Goal: Check status

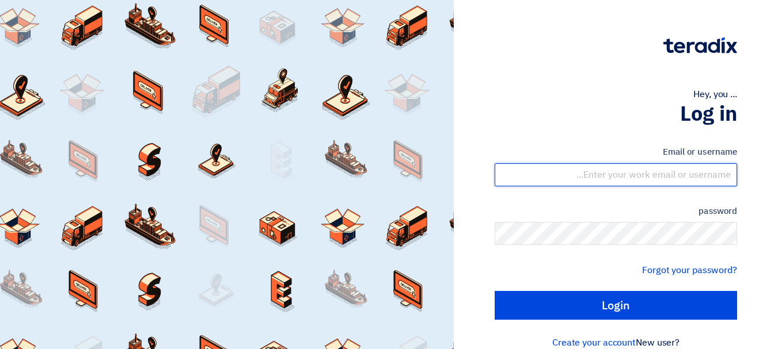
click at [652, 181] on input "text" at bounding box center [616, 174] width 242 height 23
type input "[EMAIL_ADDRESS][DOMAIN_NAME]"
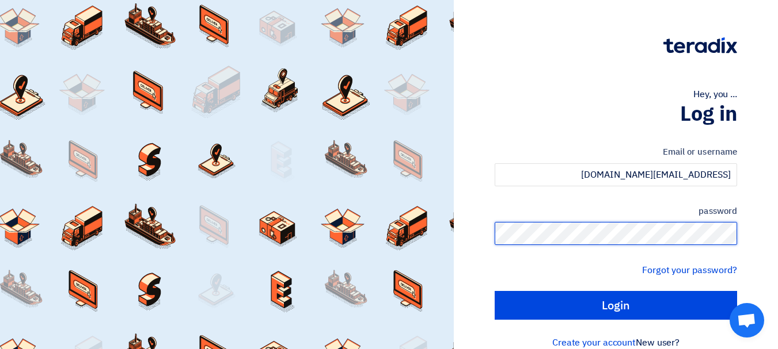
click at [495, 291] on input "Login" at bounding box center [616, 305] width 242 height 29
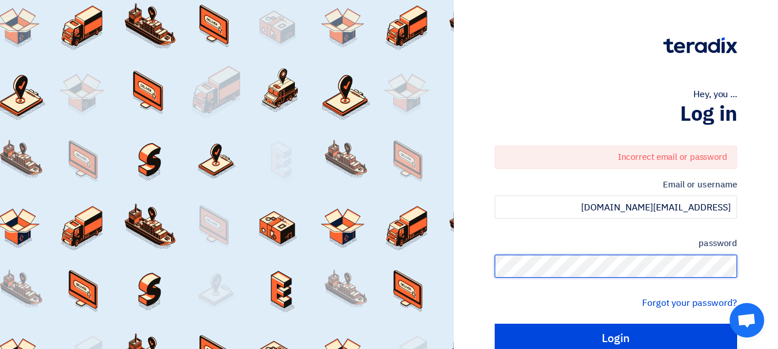
click at [495, 324] on input "Login" at bounding box center [616, 338] width 242 height 29
type input "Sign in"
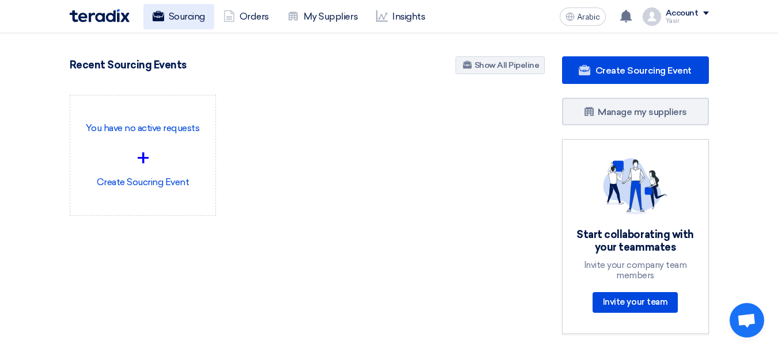
click at [181, 13] on font "Sourcing" at bounding box center [187, 16] width 36 height 11
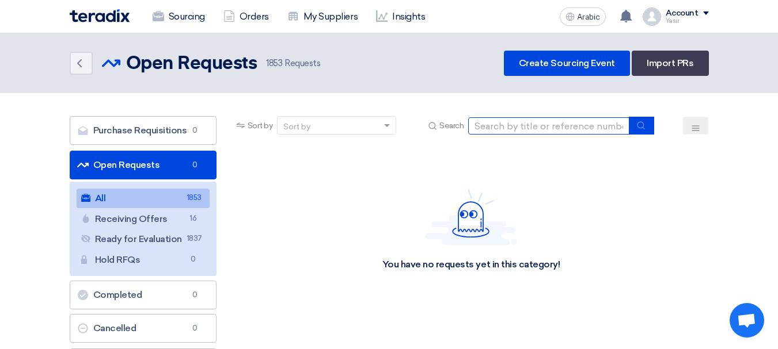
drag, startPoint x: 545, startPoint y: 124, endPoint x: 571, endPoint y: 127, distance: 26.1
click at [545, 124] on input at bounding box center [548, 125] width 161 height 17
paste input "8100015880"
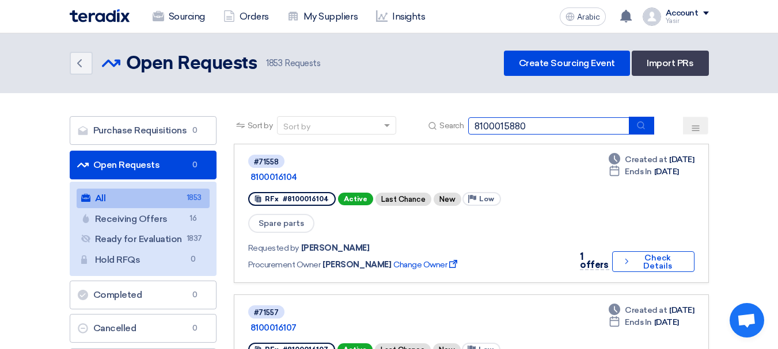
type input "8100015880"
click at [632, 129] on button "submit" at bounding box center [641, 126] width 25 height 18
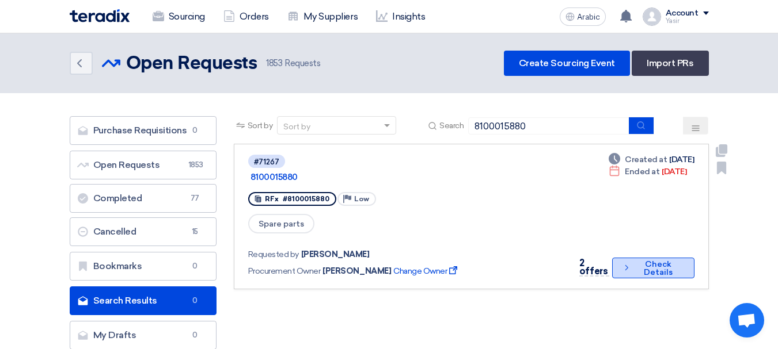
click at [636, 261] on font "Check Details" at bounding box center [658, 269] width 48 height 16
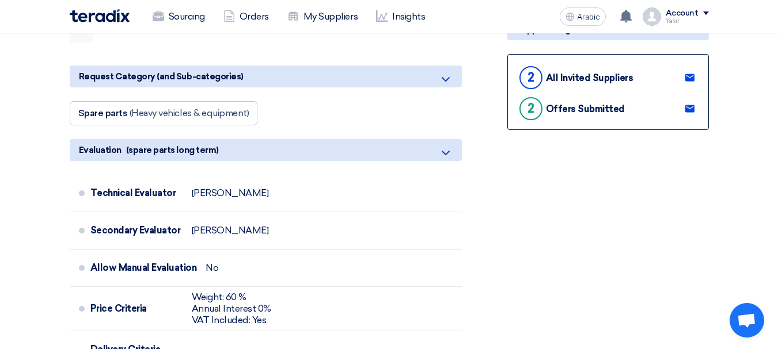
scroll to position [58, 0]
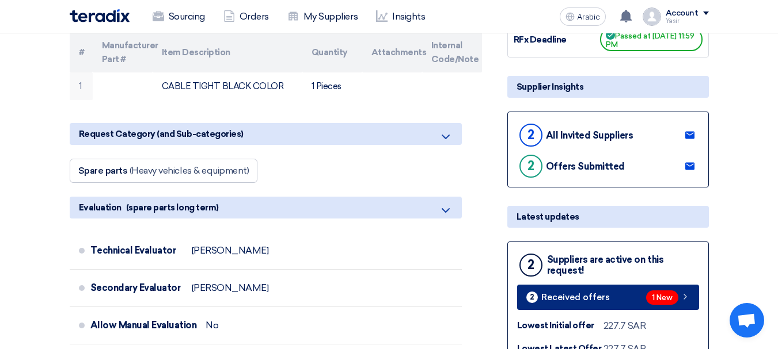
click at [682, 305] on link "2 Received offers 1 New" at bounding box center [608, 297] width 182 height 25
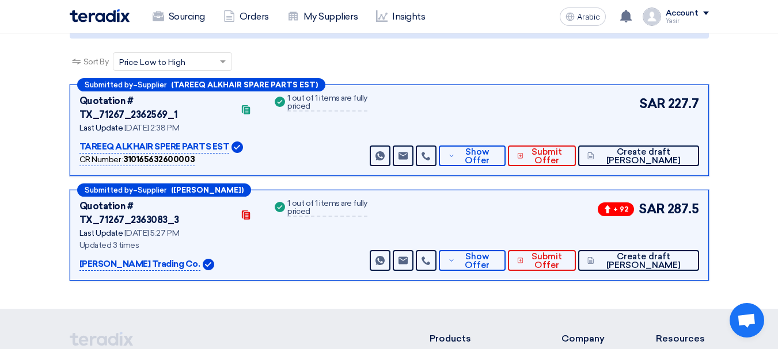
scroll to position [177, 0]
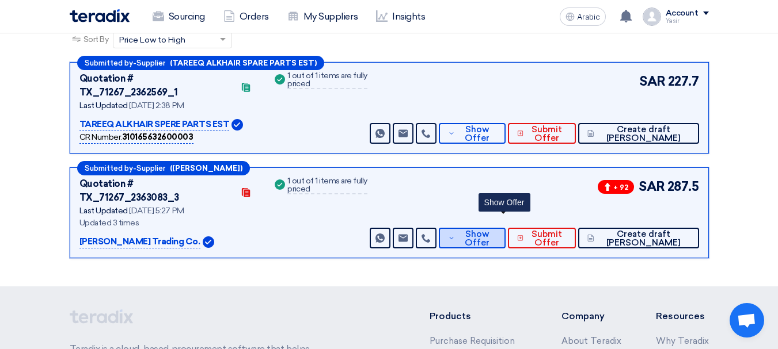
click at [496, 230] on span "Show Offer" at bounding box center [477, 238] width 38 height 17
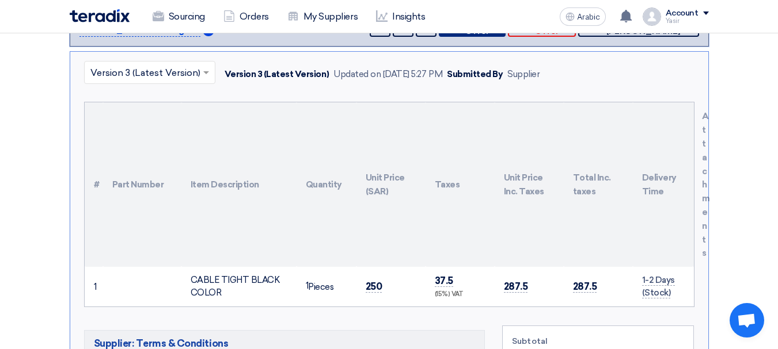
scroll to position [408, 0]
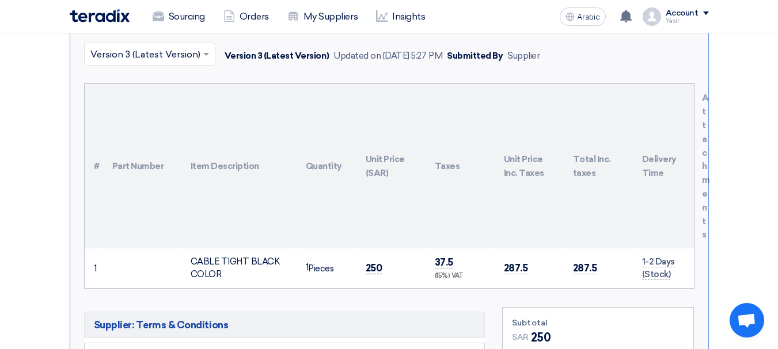
click at [374, 263] on font "250" at bounding box center [374, 269] width 17 height 12
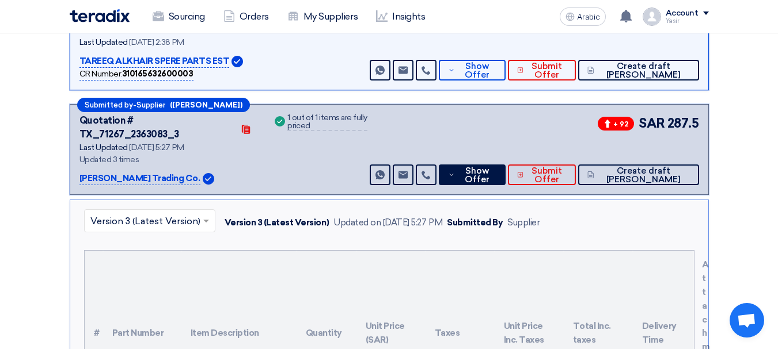
scroll to position [235, 0]
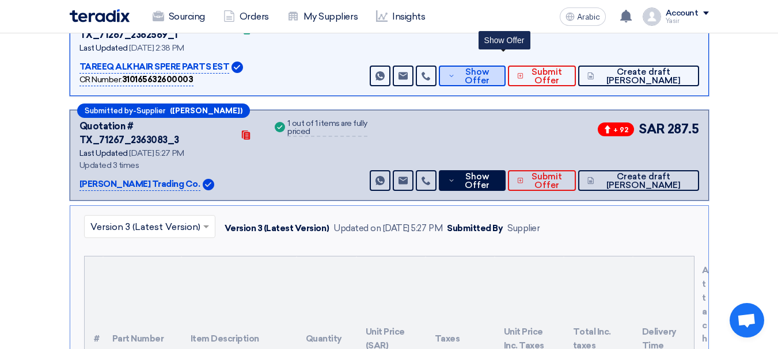
click at [495, 68] on span "Show Offer" at bounding box center [477, 76] width 38 height 17
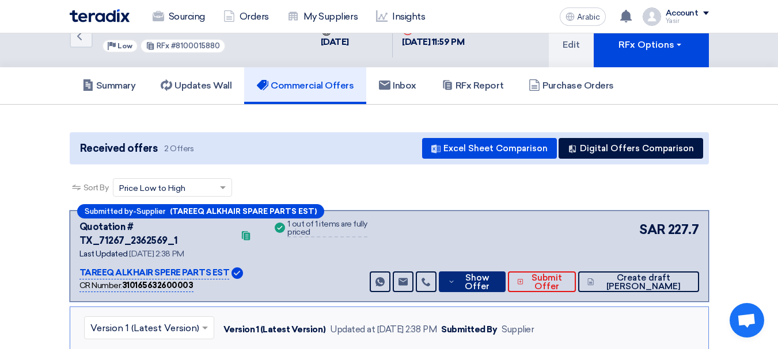
scroll to position [0, 0]
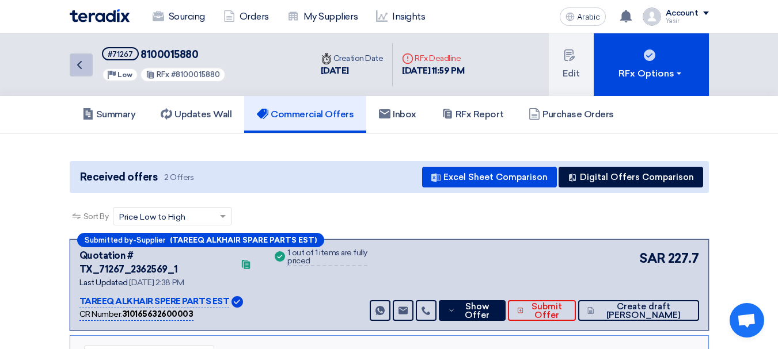
click at [85, 75] on link "Back" at bounding box center [81, 65] width 23 height 23
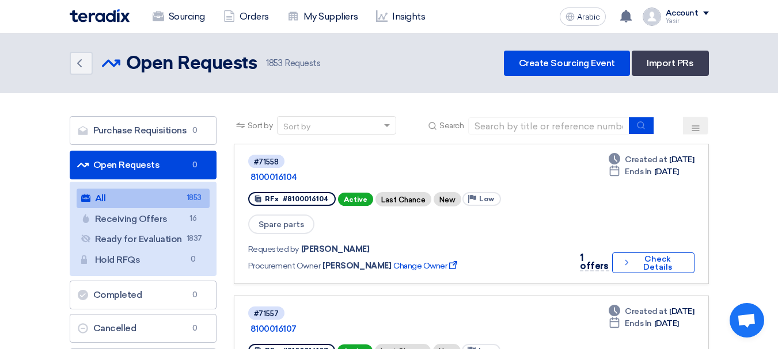
drag, startPoint x: 532, startPoint y: 123, endPoint x: 650, endPoint y: 127, distance: 118.1
click at [532, 123] on input at bounding box center [548, 125] width 161 height 17
paste input "8100016104"
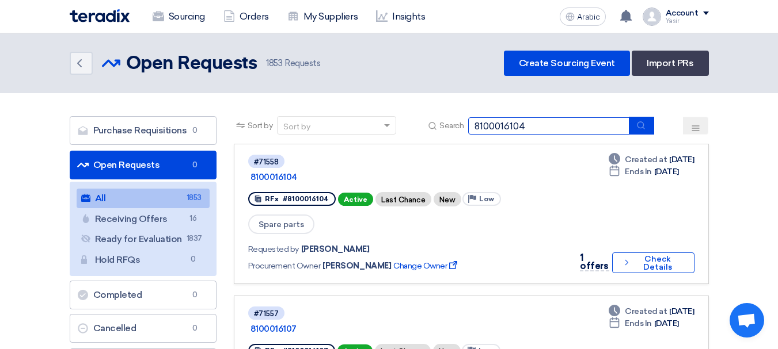
type input "8100016104"
click at [656, 126] on div "Sort by Sort by Search 8100016104" at bounding box center [471, 130] width 475 height 28
click at [644, 129] on icon "submit" at bounding box center [640, 125] width 9 height 9
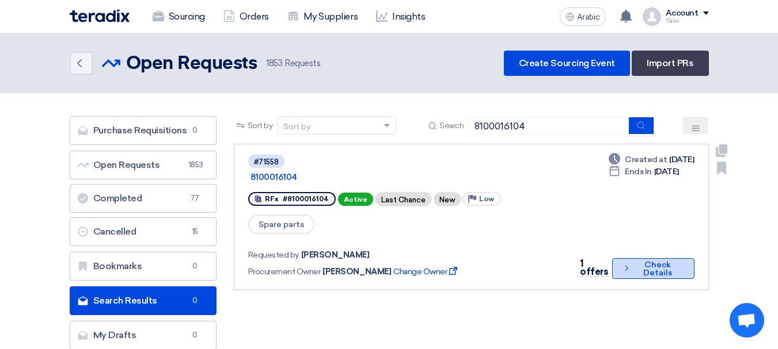
click at [625, 258] on button "Check details Check Details" at bounding box center [653, 268] width 82 height 21
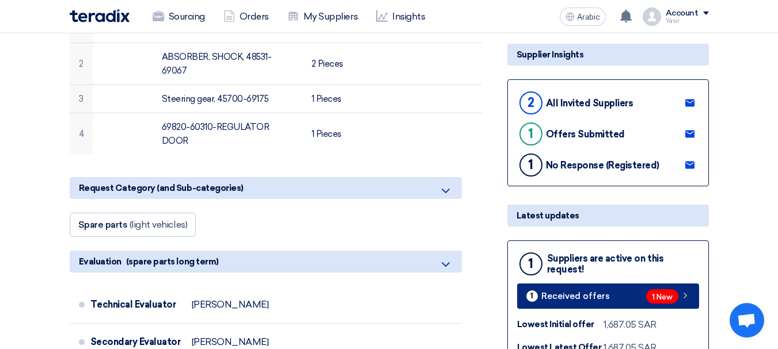
click at [661, 293] on font "1 New" at bounding box center [662, 297] width 21 height 9
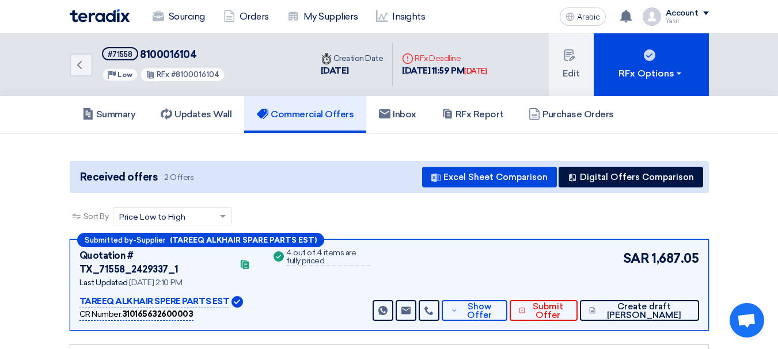
scroll to position [115, 0]
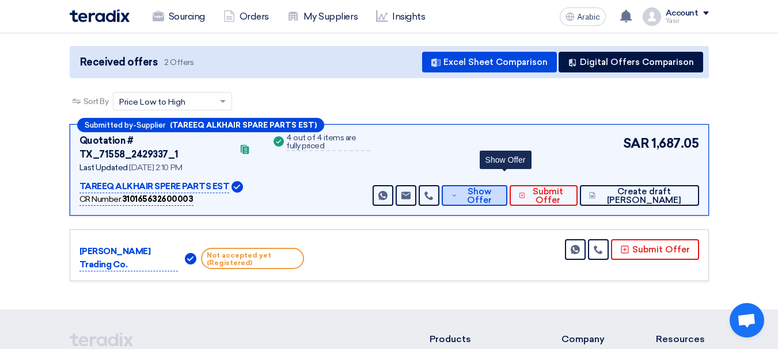
click at [492, 187] on font "Show Offer" at bounding box center [479, 196] width 25 height 19
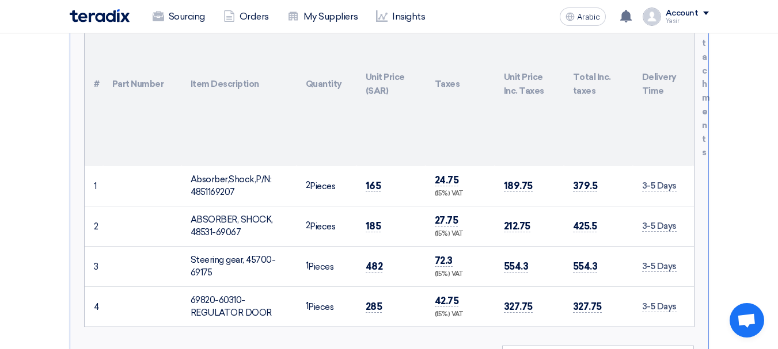
scroll to position [403, 0]
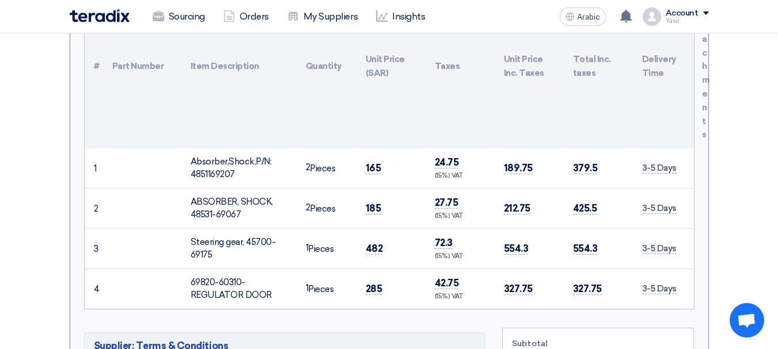
drag, startPoint x: 363, startPoint y: 238, endPoint x: 420, endPoint y: 237, distance: 57.6
click at [420, 237] on td "482" at bounding box center [390, 249] width 69 height 40
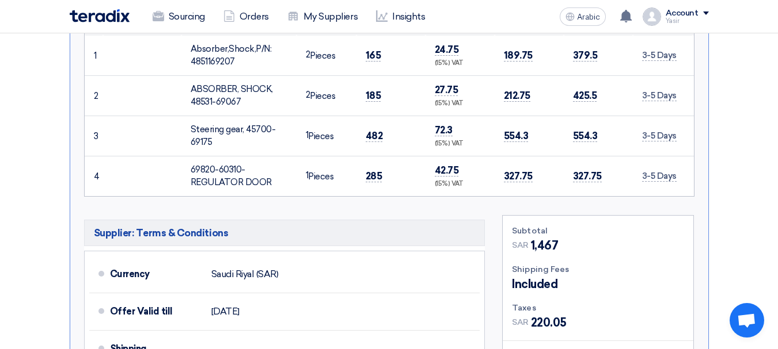
scroll to position [518, 0]
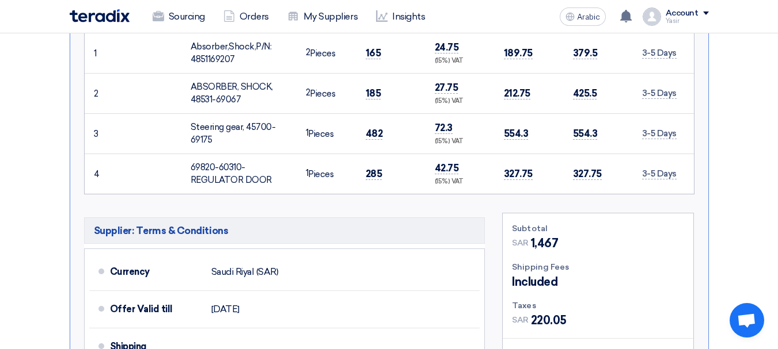
drag, startPoint x: 533, startPoint y: 237, endPoint x: 596, endPoint y: 230, distance: 63.1
click at [596, 235] on div "SAR 1,467" at bounding box center [598, 243] width 172 height 17
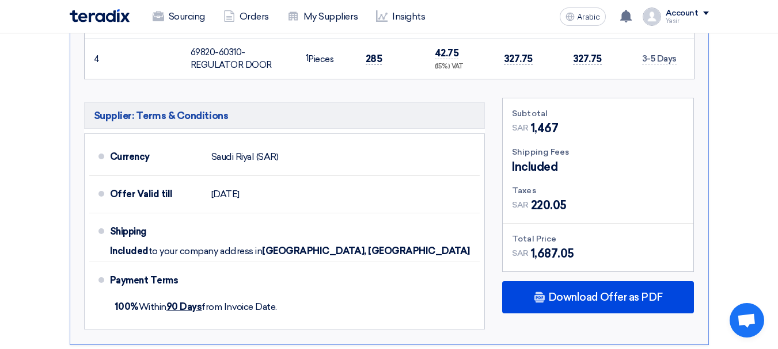
drag, startPoint x: 536, startPoint y: 189, endPoint x: 672, endPoint y: 212, distance: 137.8
click at [672, 212] on div "Subtotal SAR 1,467 Shipping Fees Included Taxes SAR" at bounding box center [598, 184] width 191 height 173
click at [595, 245] on div "SAR 1,687.05" at bounding box center [598, 253] width 172 height 17
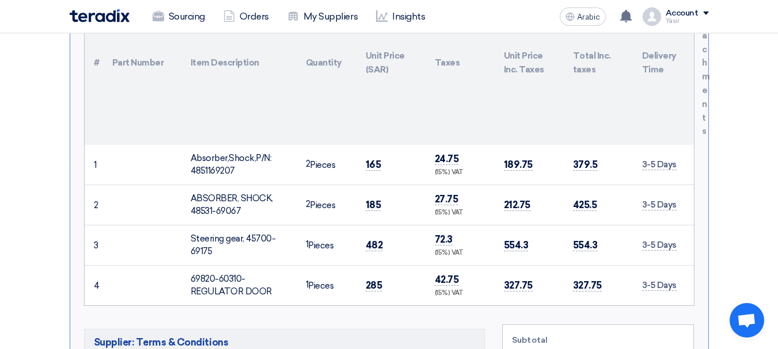
scroll to position [403, 0]
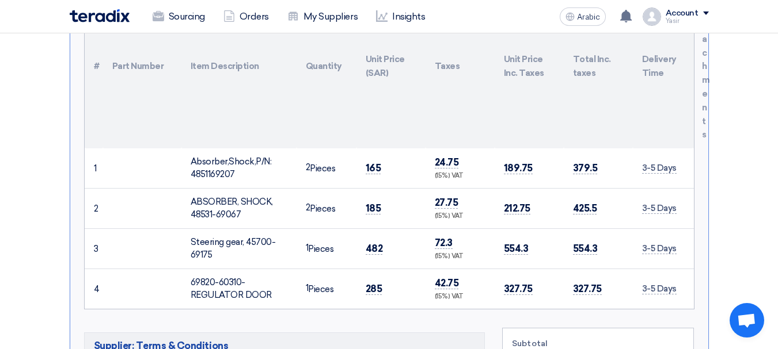
click at [362, 151] on td "165" at bounding box center [390, 169] width 69 height 40
click at [366, 162] on font "165" at bounding box center [374, 168] width 16 height 12
click at [375, 203] on font "185" at bounding box center [374, 209] width 16 height 12
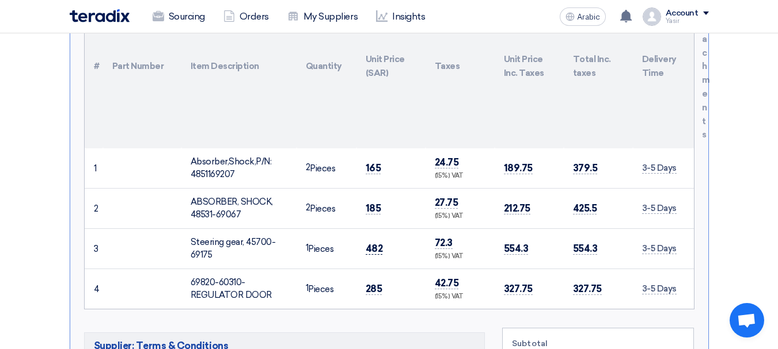
click at [377, 243] on font "482" at bounding box center [374, 249] width 17 height 12
click at [377, 283] on font "285" at bounding box center [374, 289] width 17 height 12
click at [377, 162] on font "165" at bounding box center [374, 168] width 16 height 12
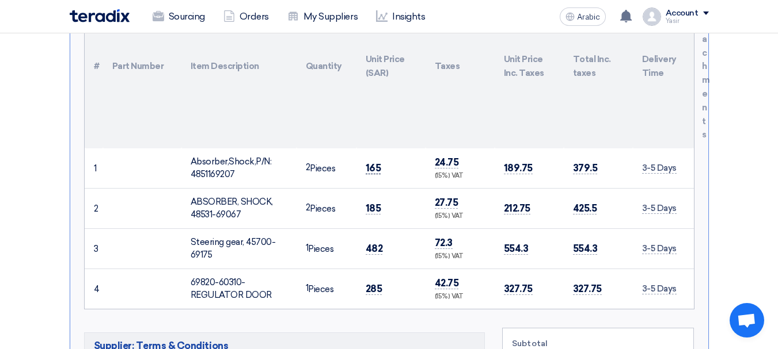
click at [377, 162] on font "165" at bounding box center [374, 168] width 16 height 12
copy font "165"
click at [381, 193] on td "185" at bounding box center [390, 208] width 69 height 40
click at [377, 203] on font "185" at bounding box center [374, 209] width 16 height 12
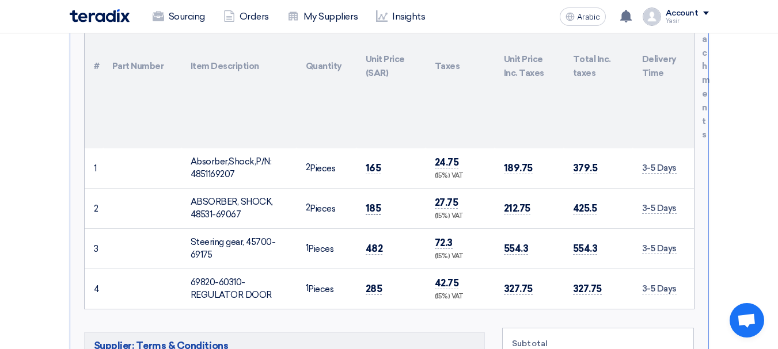
click at [377, 203] on font "185" at bounding box center [374, 209] width 16 height 12
copy font "185"
click at [367, 243] on font "482" at bounding box center [374, 249] width 17 height 12
copy font "482"
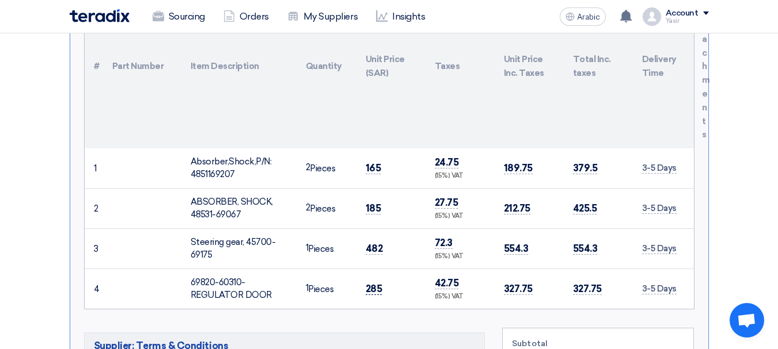
click at [375, 283] on font "285" at bounding box center [374, 289] width 17 height 12
copy font "285"
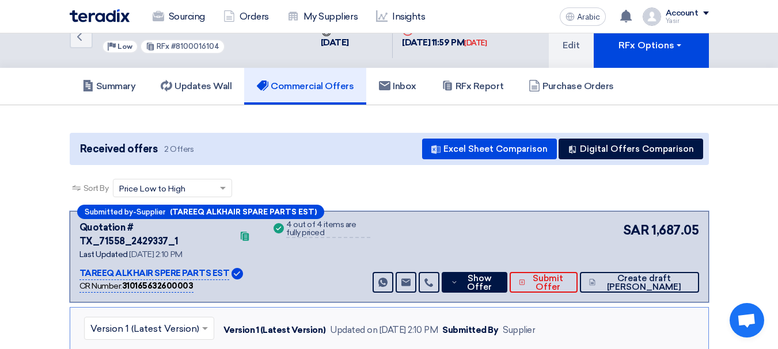
scroll to position [0, 0]
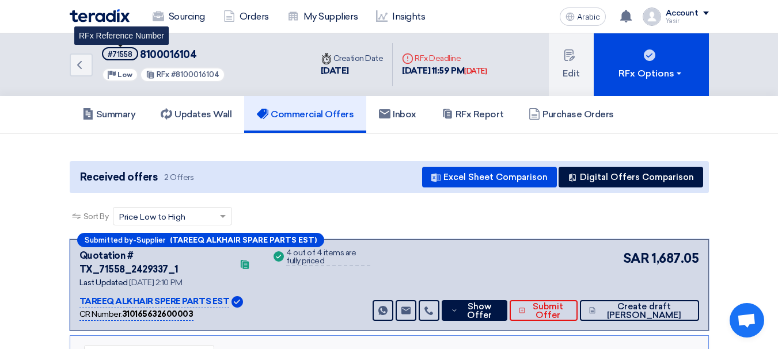
click at [123, 56] on font "#71558" at bounding box center [120, 54] width 25 height 9
copy font "71558"
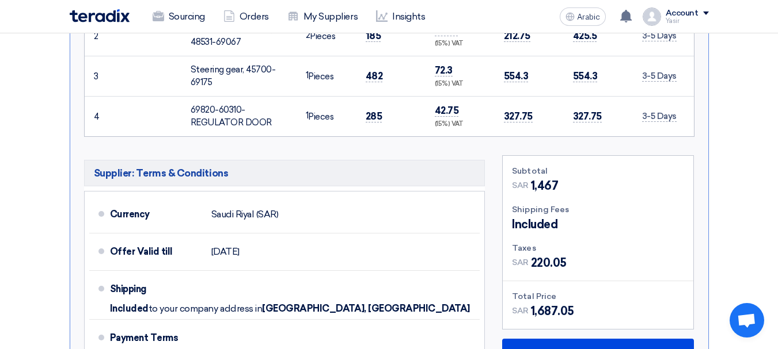
scroll to position [691, 0]
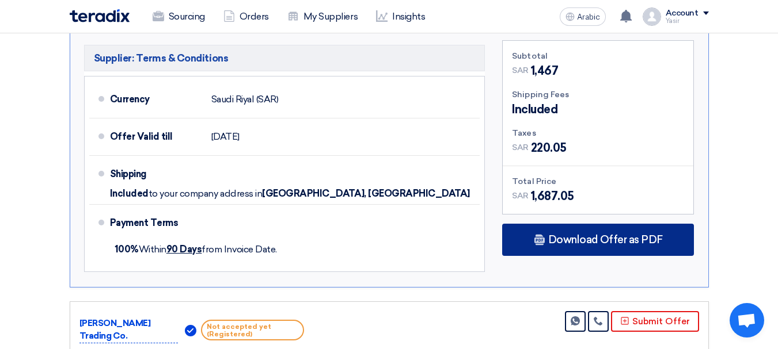
click at [626, 234] on font "Download Offer as PDF" at bounding box center [605, 240] width 115 height 13
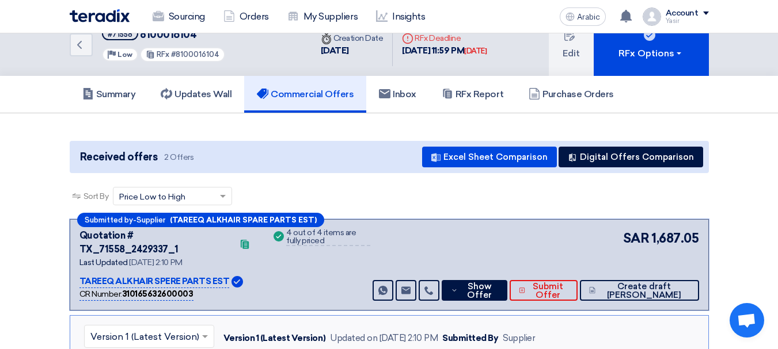
scroll to position [0, 0]
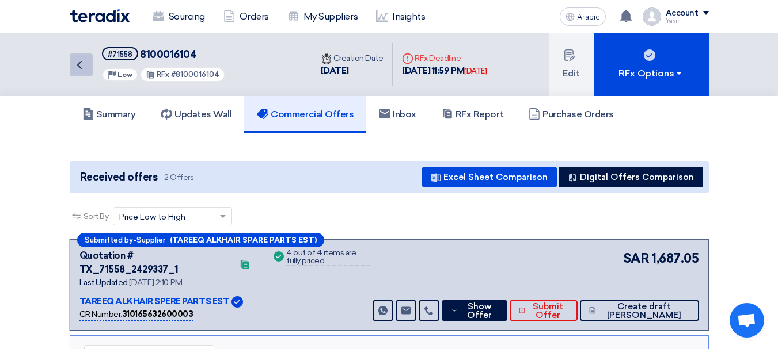
click at [82, 63] on icon "Back" at bounding box center [80, 65] width 14 height 14
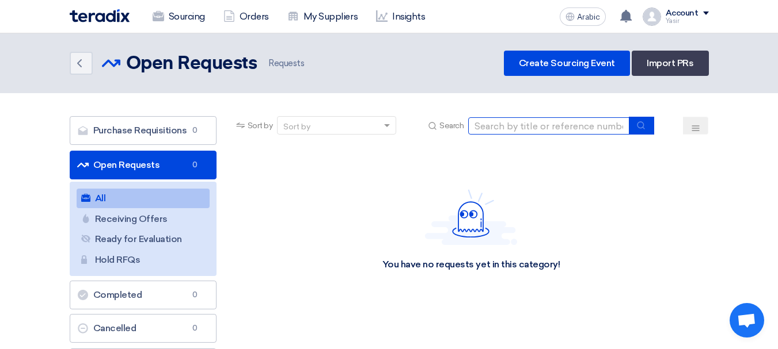
click at [539, 120] on input at bounding box center [548, 125] width 161 height 17
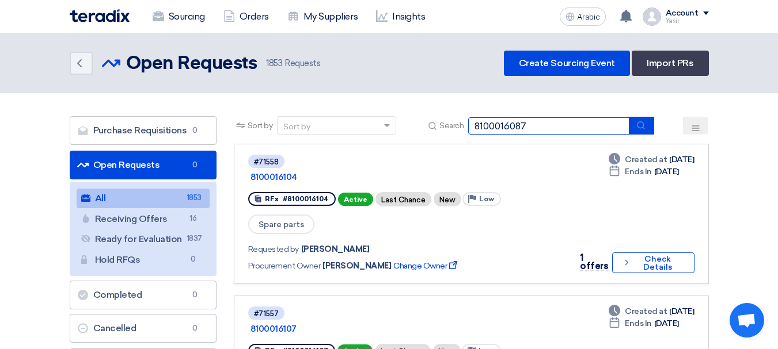
type input "8100016087"
click at [659, 123] on div "Sort by Sort by Search 8100016087" at bounding box center [471, 130] width 475 height 28
click at [650, 123] on button "submit" at bounding box center [641, 126] width 25 height 18
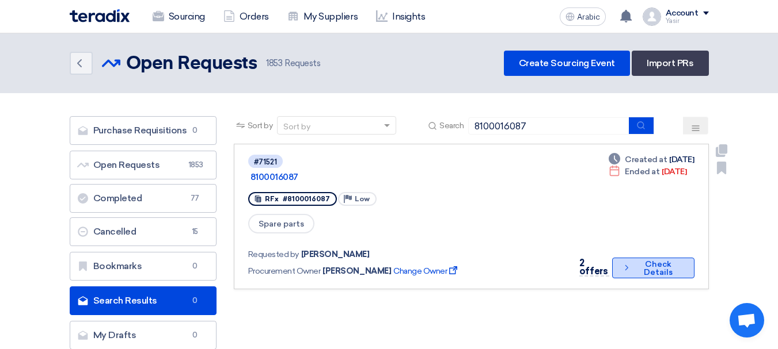
click at [636, 258] on button "Check details Check Details" at bounding box center [653, 268] width 82 height 21
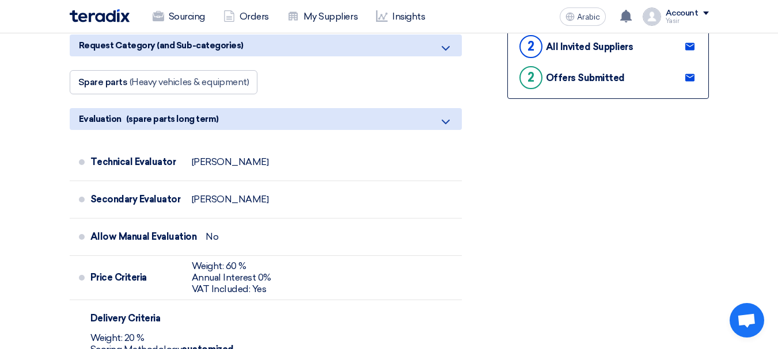
scroll to position [345, 0]
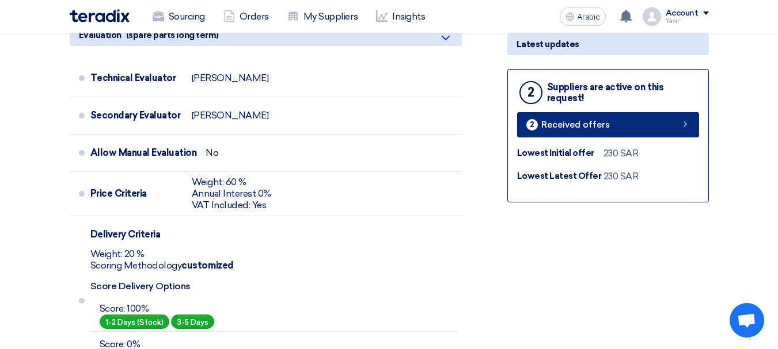
click at [662, 128] on link "2 Received offers" at bounding box center [608, 124] width 182 height 25
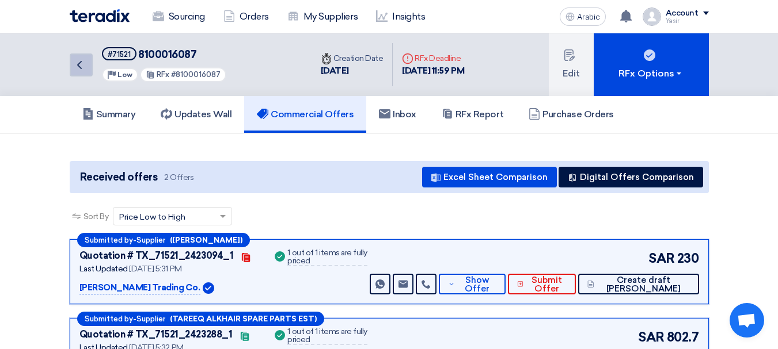
click at [79, 67] on use at bounding box center [79, 65] width 5 height 8
